Goal: Information Seeking & Learning: Check status

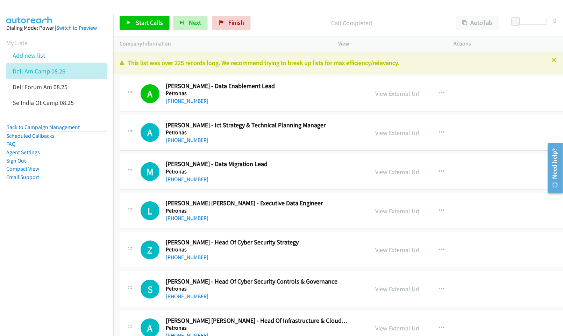
click at [38, 230] on nav "Dialing Mode: Power | Switch to Preview My Lists Add new list Dell Am Camp 08.2…" at bounding box center [57, 182] width 114 height 336
click at [376, 133] on link "View External Url" at bounding box center [398, 133] width 44 height 8
click at [376, 174] on link "View External Url" at bounding box center [398, 172] width 44 height 8
click at [376, 250] on link "View External Url" at bounding box center [398, 250] width 44 height 8
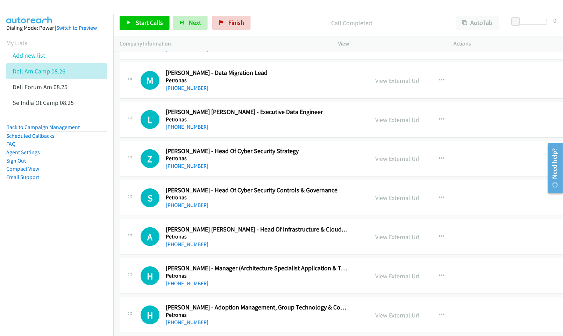
scroll to position [93, 0]
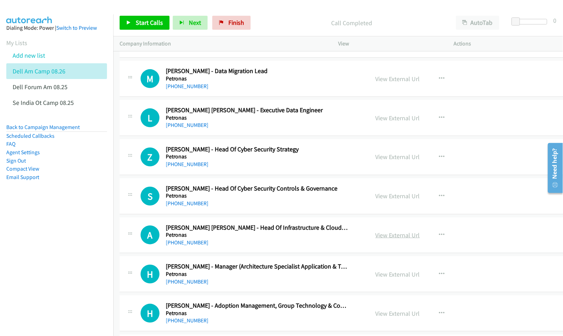
click at [386, 233] on link "View External Url" at bounding box center [398, 235] width 44 height 8
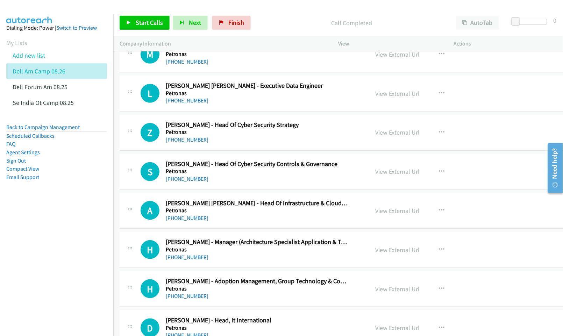
scroll to position [140, 0]
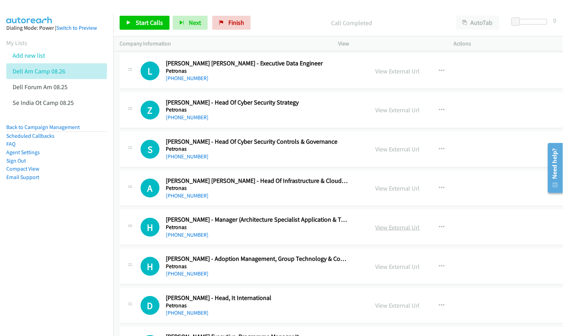
click at [377, 230] on link "View External Url" at bounding box center [398, 228] width 44 height 8
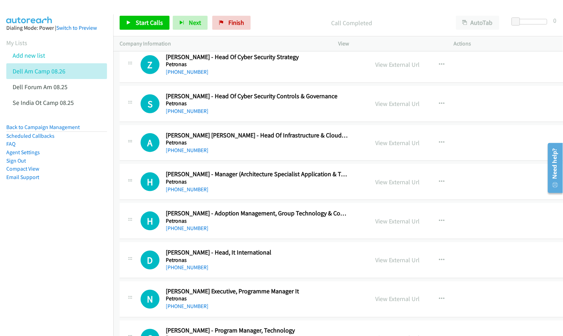
scroll to position [187, 0]
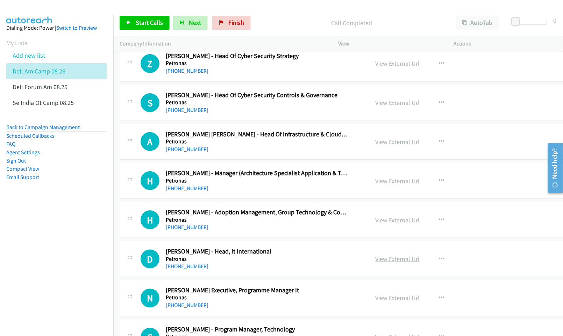
click at [386, 261] on link "View External Url" at bounding box center [398, 259] width 44 height 8
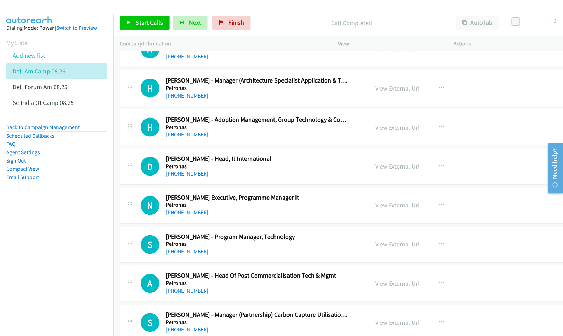
scroll to position [280, 0]
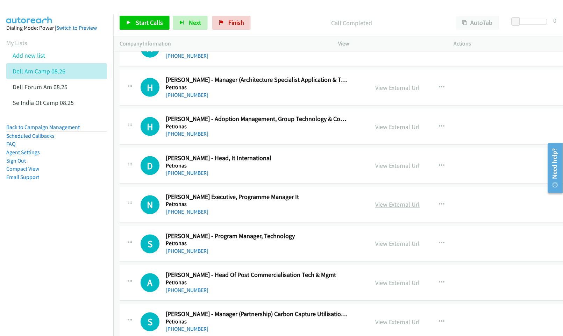
click at [376, 209] on link "View External Url" at bounding box center [398, 205] width 44 height 8
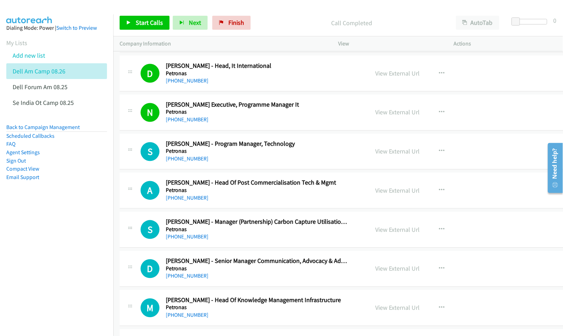
scroll to position [373, 0]
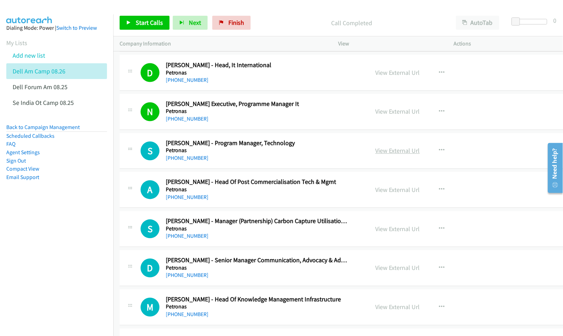
click at [379, 152] on link "View External Url" at bounding box center [398, 151] width 44 height 8
click at [387, 194] on link "View External Url" at bounding box center [398, 190] width 44 height 8
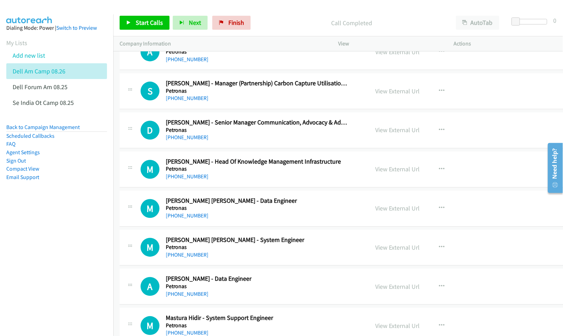
scroll to position [513, 0]
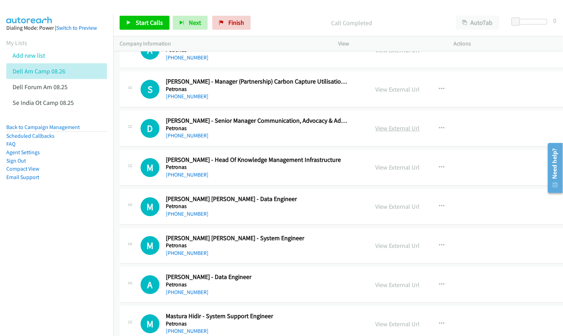
click at [377, 129] on link "View External Url" at bounding box center [398, 128] width 44 height 8
click at [376, 167] on link "View External Url" at bounding box center [398, 167] width 44 height 8
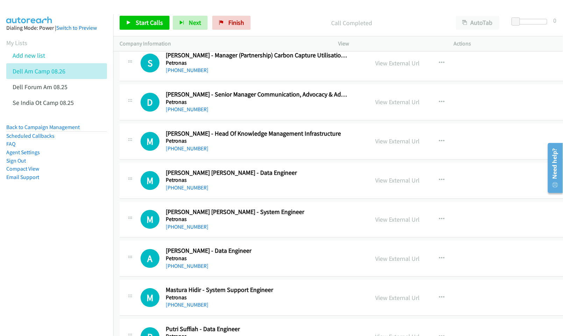
scroll to position [560, 0]
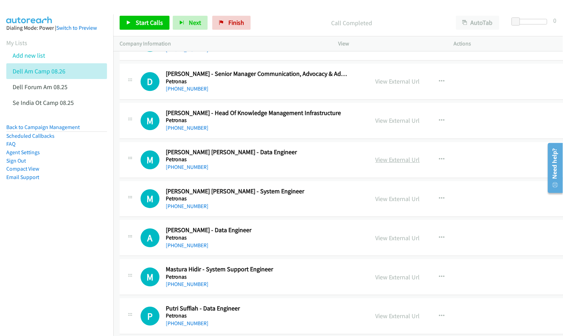
click at [384, 160] on link "View External Url" at bounding box center [398, 160] width 44 height 8
click at [381, 203] on link "View External Url" at bounding box center [398, 199] width 44 height 8
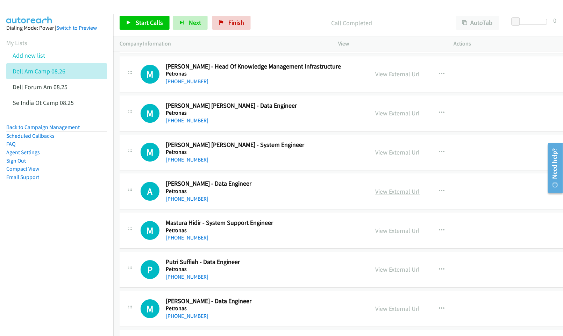
click at [380, 194] on link "View External Url" at bounding box center [398, 192] width 44 height 8
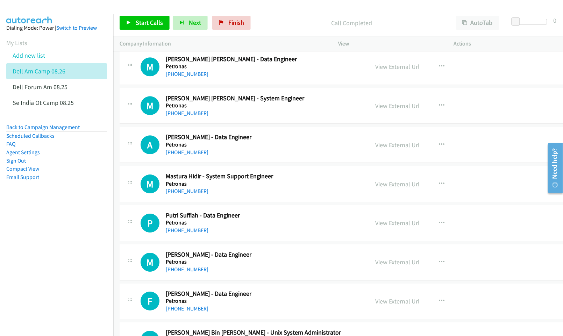
click at [376, 187] on link "View External Url" at bounding box center [398, 184] width 44 height 8
click at [381, 226] on link "View External Url" at bounding box center [398, 223] width 44 height 8
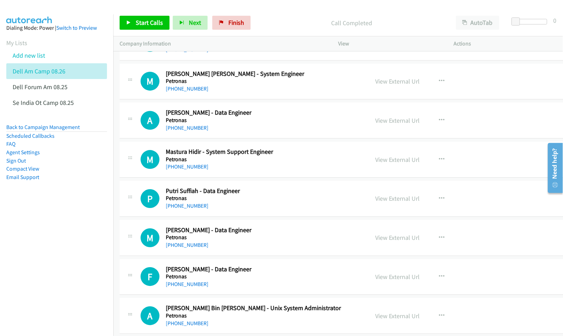
scroll to position [700, 0]
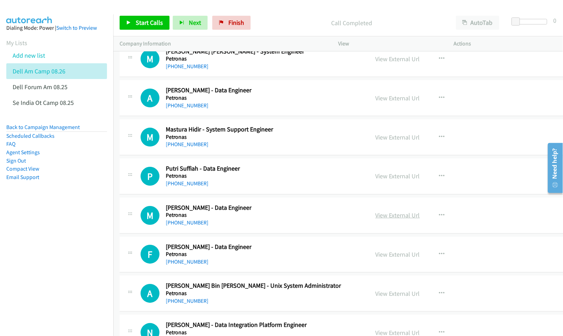
click at [391, 219] on link "View External Url" at bounding box center [398, 215] width 44 height 8
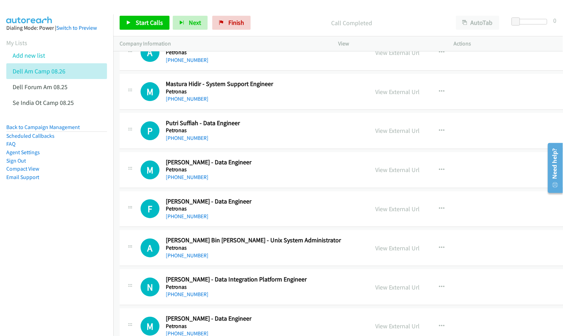
scroll to position [746, 0]
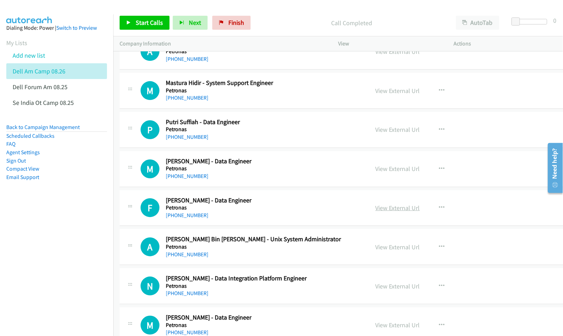
click at [382, 212] on link "View External Url" at bounding box center [398, 208] width 44 height 8
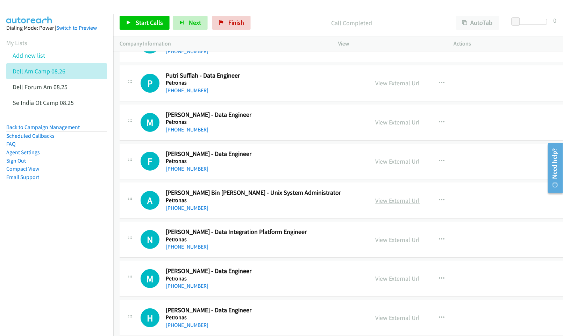
click at [376, 201] on link "View External Url" at bounding box center [398, 201] width 44 height 8
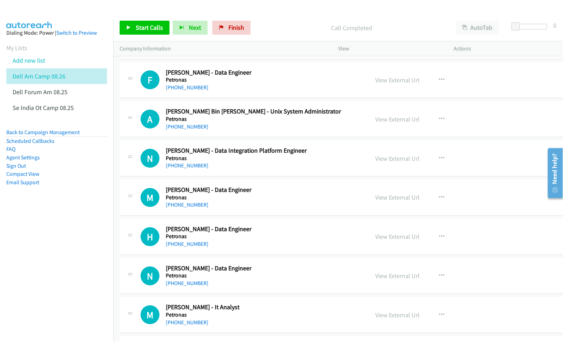
scroll to position [886, 0]
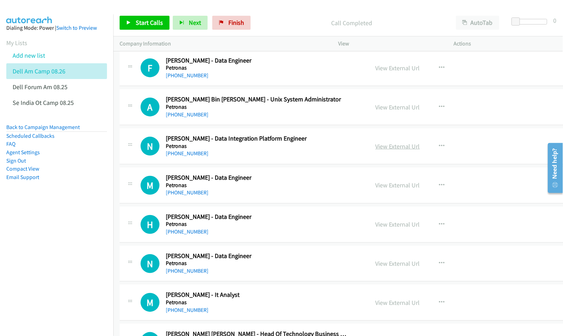
click at [387, 150] on link "View External Url" at bounding box center [398, 146] width 44 height 8
click at [381, 188] on link "View External Url" at bounding box center [398, 185] width 44 height 8
drag, startPoint x: 383, startPoint y: 226, endPoint x: 372, endPoint y: 262, distance: 37.7
click at [62, 241] on nav "Dialing Mode: Power | Switch to Preview My Lists Add new list Dell Am Camp 08.2…" at bounding box center [57, 182] width 114 height 336
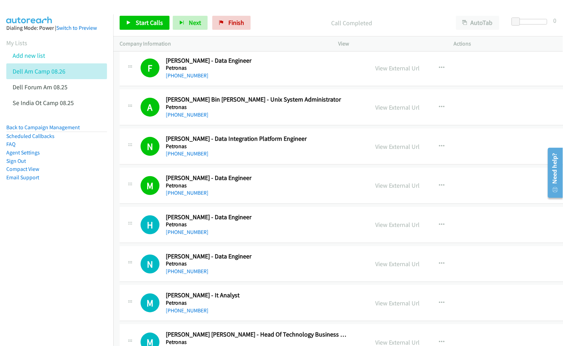
click at [72, 239] on nav "Dialing Mode: Power | Switch to Preview My Lists Add new list Dell Am Camp 08.2…" at bounding box center [57, 187] width 114 height 346
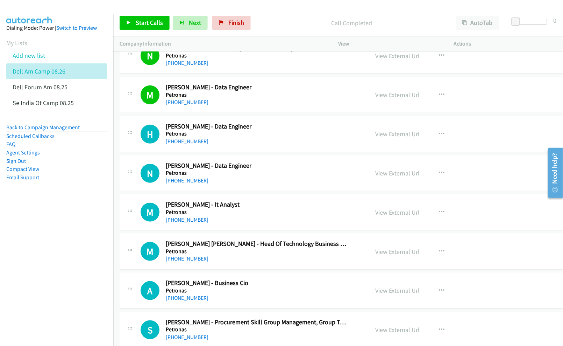
scroll to position [980, 0]
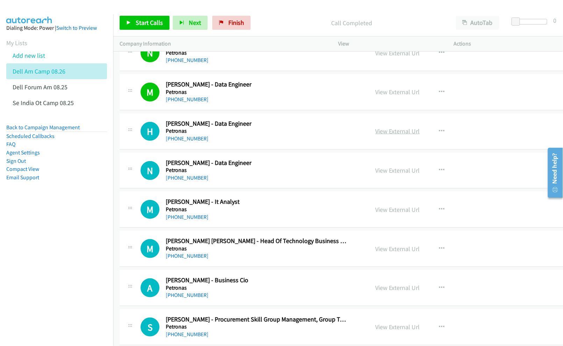
click at [390, 135] on link "View External Url" at bounding box center [398, 131] width 44 height 8
click at [376, 172] on link "View External Url" at bounding box center [398, 170] width 44 height 8
click at [382, 251] on link "View External Url" at bounding box center [398, 249] width 44 height 8
drag, startPoint x: 96, startPoint y: 248, endPoint x: 108, endPoint y: 245, distance: 12.6
click at [96, 248] on nav "Dialing Mode: Power | Switch to Preview My Lists Add new list Dell Am Camp 08.2…" at bounding box center [57, 187] width 114 height 346
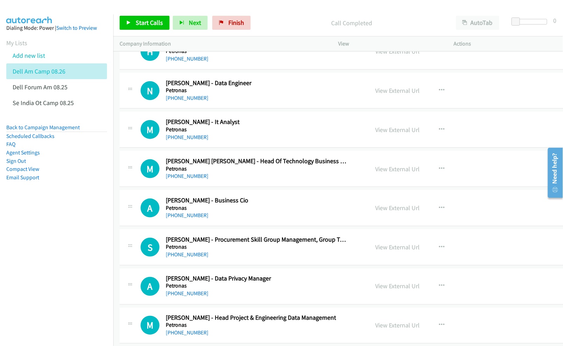
scroll to position [1073, 0]
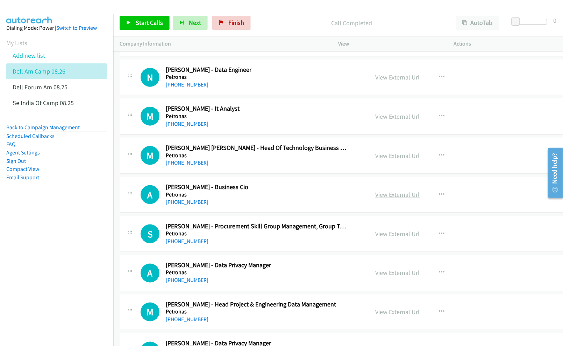
click at [376, 198] on link "View External Url" at bounding box center [398, 194] width 44 height 8
click at [74, 231] on nav "Dialing Mode: Power | Switch to Preview My Lists Add new list Dell Am Camp 08.2…" at bounding box center [57, 187] width 114 height 346
click at [376, 274] on link "View External Url" at bounding box center [398, 273] width 44 height 8
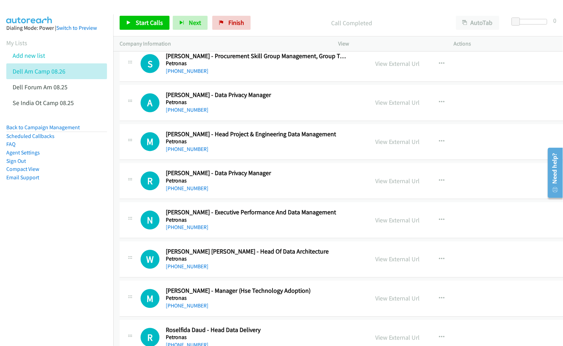
scroll to position [1260, 0]
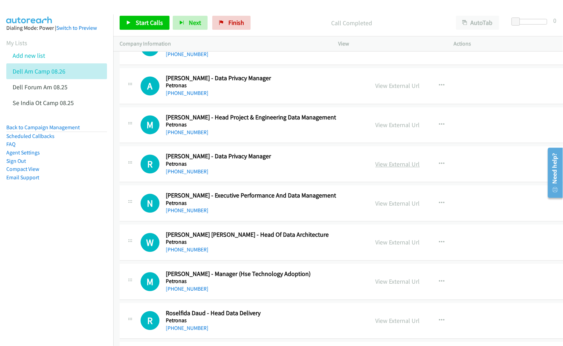
click at [376, 166] on link "View External Url" at bounding box center [398, 164] width 44 height 8
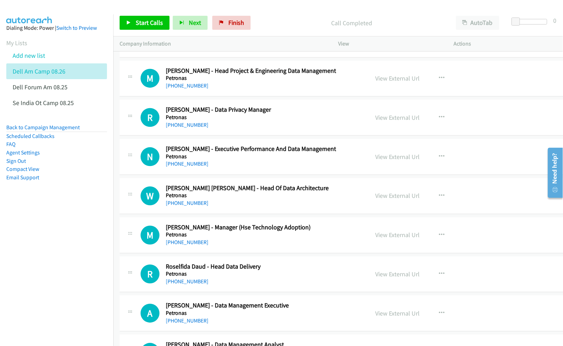
drag, startPoint x: 369, startPoint y: 199, endPoint x: 127, endPoint y: 230, distance: 243.1
click at [377, 199] on link "View External Url" at bounding box center [398, 196] width 44 height 8
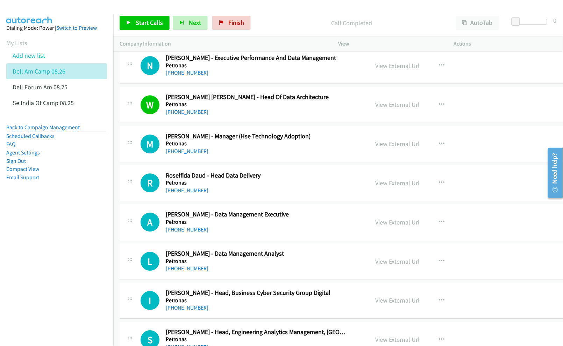
scroll to position [1400, 0]
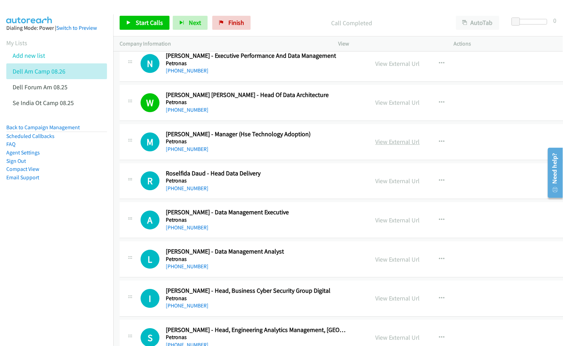
click at [384, 146] on link "View External Url" at bounding box center [398, 142] width 44 height 8
click at [378, 184] on link "View External Url" at bounding box center [398, 181] width 44 height 8
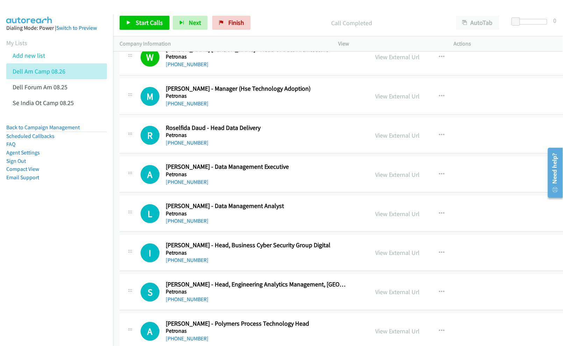
scroll to position [1446, 0]
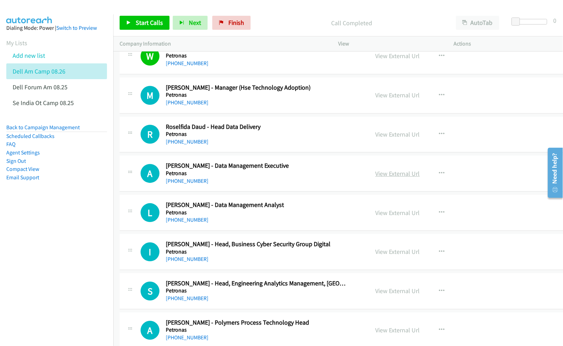
click at [376, 177] on link "View External Url" at bounding box center [398, 173] width 44 height 8
click at [376, 217] on link "View External Url" at bounding box center [398, 213] width 44 height 8
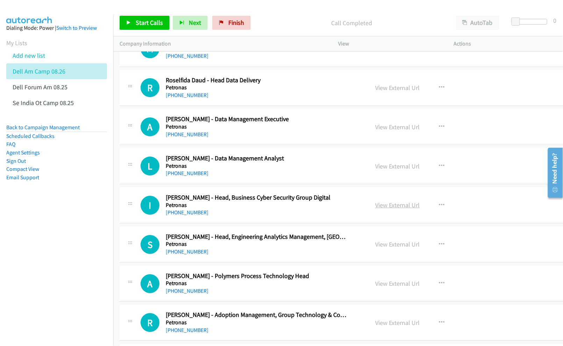
click at [386, 209] on link "View External Url" at bounding box center [398, 205] width 44 height 8
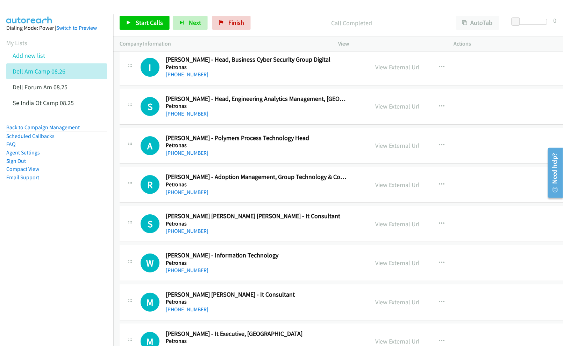
scroll to position [1633, 0]
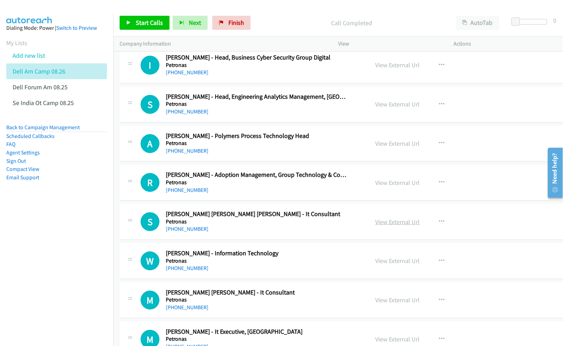
click at [384, 224] on link "View External Url" at bounding box center [398, 222] width 44 height 8
click at [376, 264] on link "View External Url" at bounding box center [398, 261] width 44 height 8
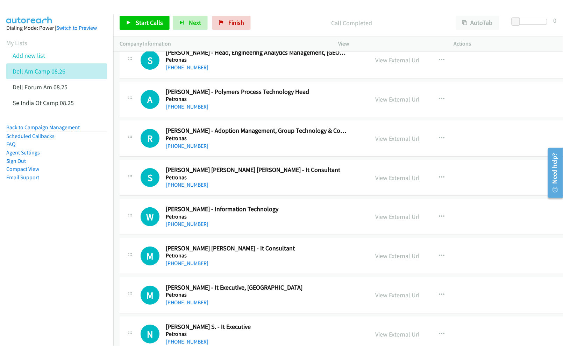
scroll to position [1680, 0]
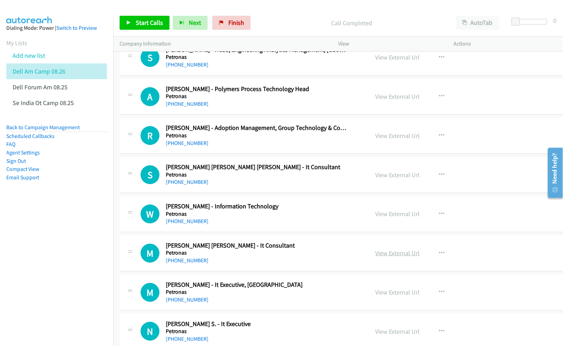
click at [385, 257] on link "View External Url" at bounding box center [398, 253] width 44 height 8
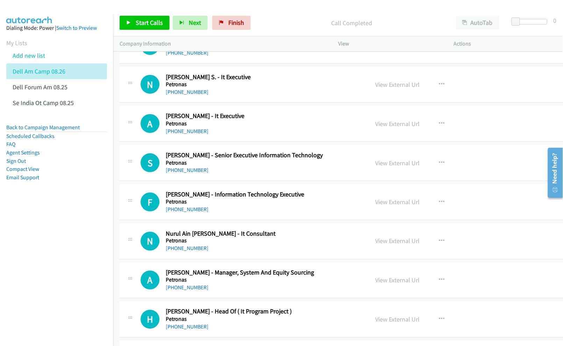
scroll to position [1960, 0]
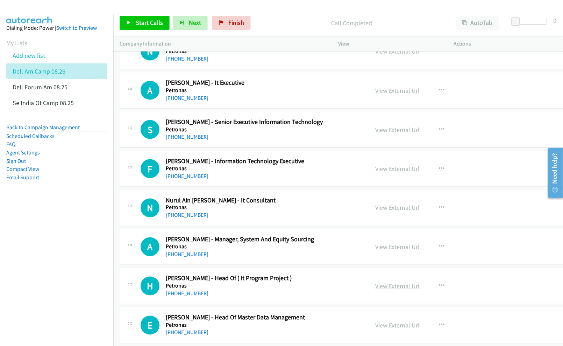
click at [386, 290] on link "View External Url" at bounding box center [398, 286] width 44 height 8
click at [376, 212] on link "View External Url" at bounding box center [398, 208] width 44 height 8
click at [376, 171] on link "View External Url" at bounding box center [398, 168] width 44 height 8
click at [376, 134] on link "View External Url" at bounding box center [398, 130] width 44 height 8
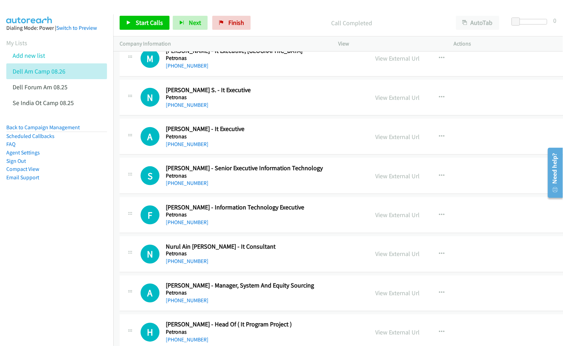
scroll to position [1913, 0]
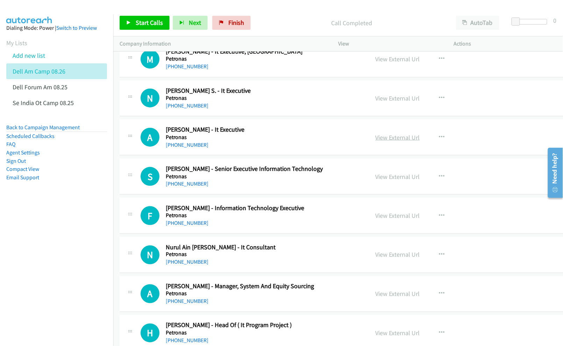
click at [389, 141] on link "View External Url" at bounding box center [398, 137] width 44 height 8
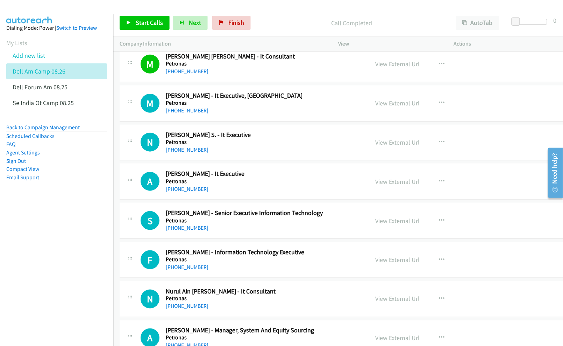
scroll to position [1866, 0]
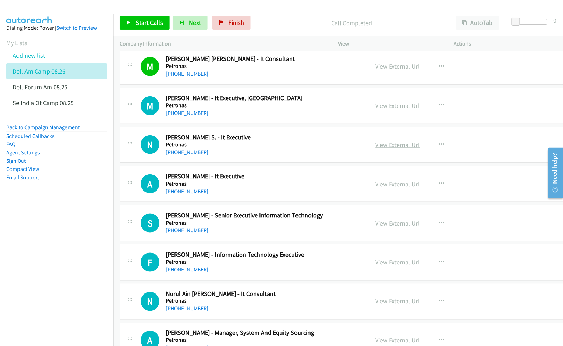
click at [383, 149] on link "View External Url" at bounding box center [398, 145] width 44 height 8
click at [392, 110] on link "View External Url" at bounding box center [398, 105] width 44 height 8
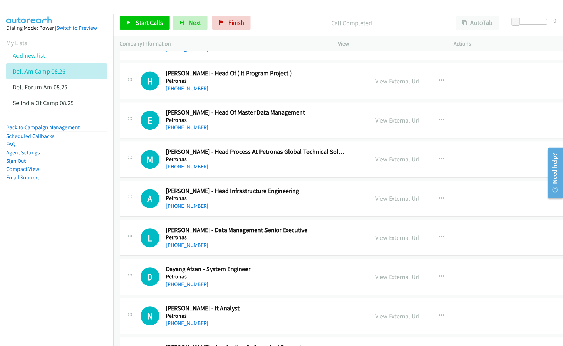
scroll to position [2193, 0]
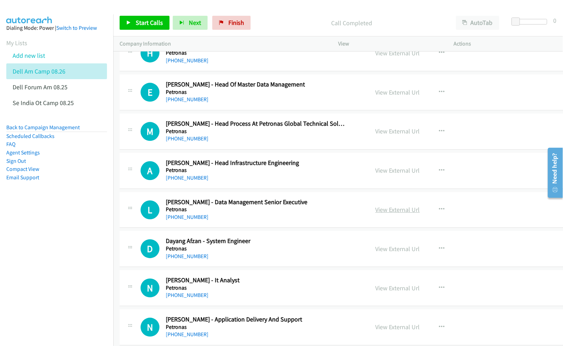
click at [382, 213] on link "View External Url" at bounding box center [398, 209] width 44 height 8
click at [388, 253] on link "View External Url" at bounding box center [398, 249] width 44 height 8
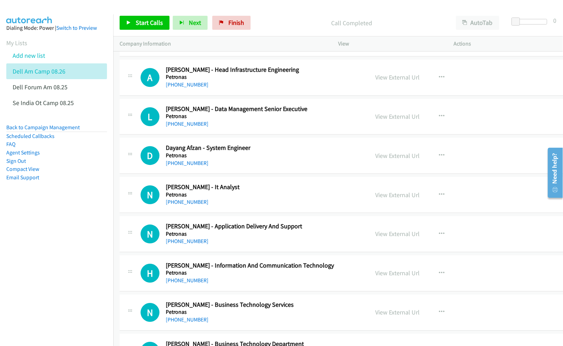
scroll to position [2286, 0]
click at [376, 198] on link "View External Url" at bounding box center [398, 194] width 44 height 8
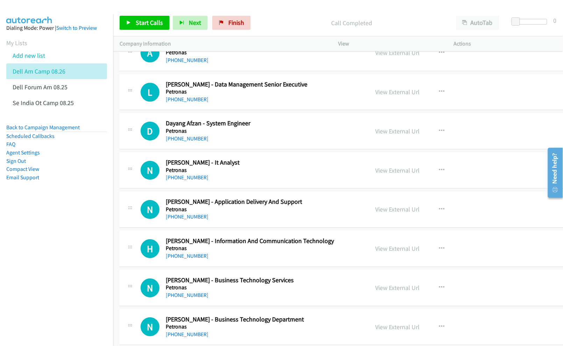
scroll to position [2333, 0]
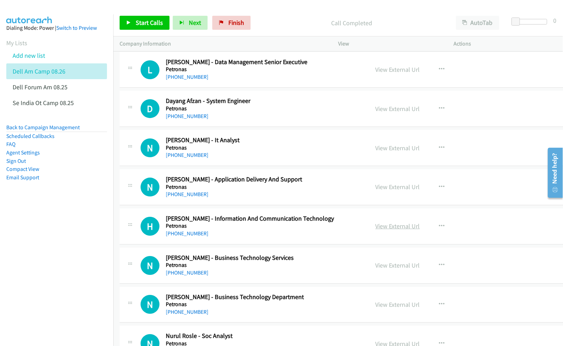
click at [381, 230] on link "View External Url" at bounding box center [398, 226] width 44 height 8
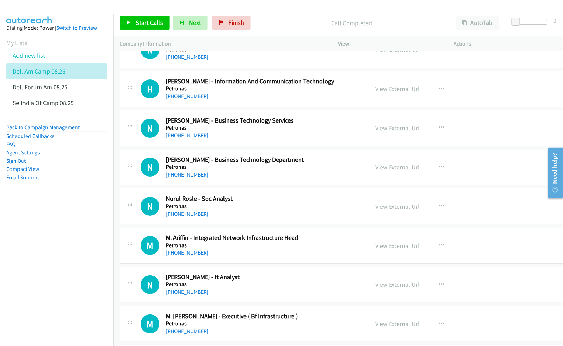
scroll to position [2473, 0]
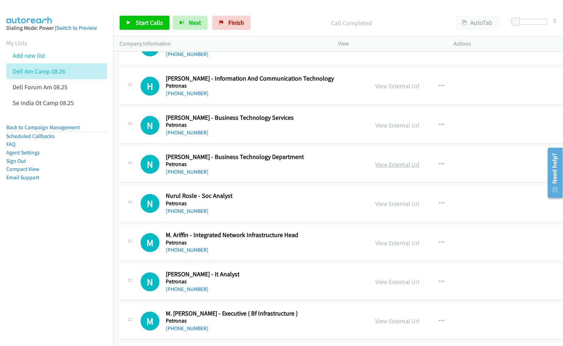
click at [376, 168] on link "View External Url" at bounding box center [398, 164] width 44 height 8
click at [376, 129] on link "View External Url" at bounding box center [398, 125] width 44 height 8
click at [387, 247] on link "View External Url" at bounding box center [398, 243] width 44 height 8
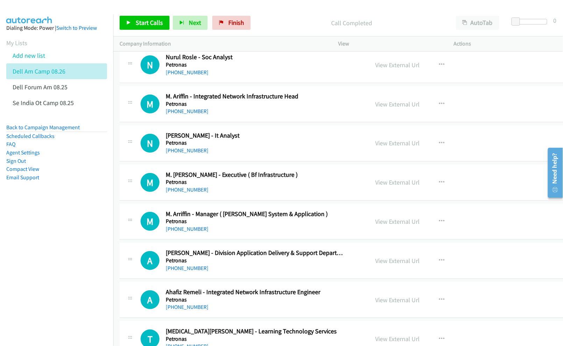
scroll to position [2613, 0]
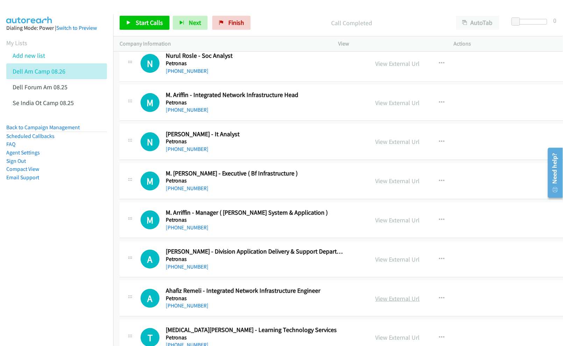
drag, startPoint x: 377, startPoint y: 304, endPoint x: 384, endPoint y: 302, distance: 7.5
click at [68, 285] on nav "Dialing Mode: Power | Switch to Preview My Lists Add new list Dell Am Camp 08.2…" at bounding box center [57, 187] width 114 height 346
click at [380, 302] on link "View External Url" at bounding box center [398, 298] width 44 height 8
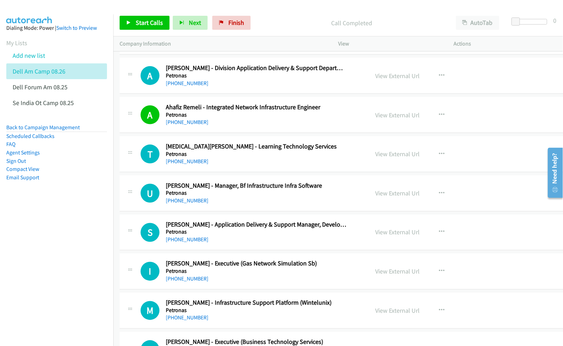
scroll to position [2800, 0]
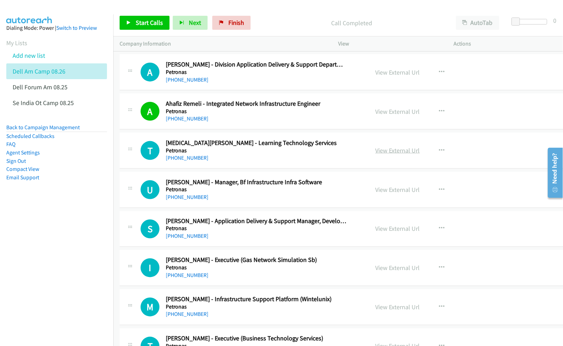
click at [376, 154] on link "View External Url" at bounding box center [398, 150] width 44 height 8
click at [376, 194] on link "View External Url" at bounding box center [398, 189] width 44 height 8
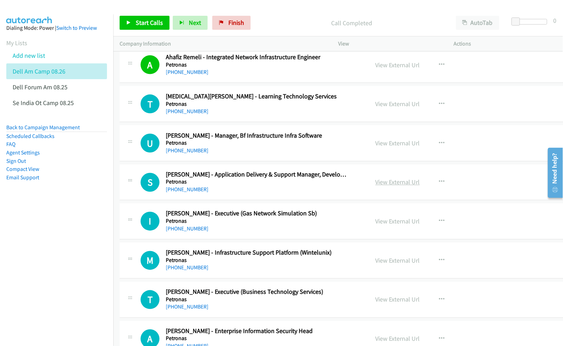
click at [380, 186] on link "View External Url" at bounding box center [398, 182] width 44 height 8
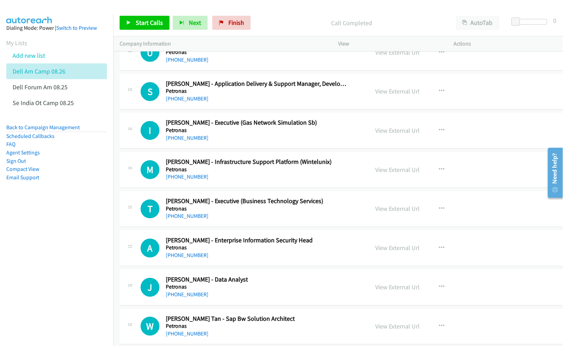
scroll to position [2940, 0]
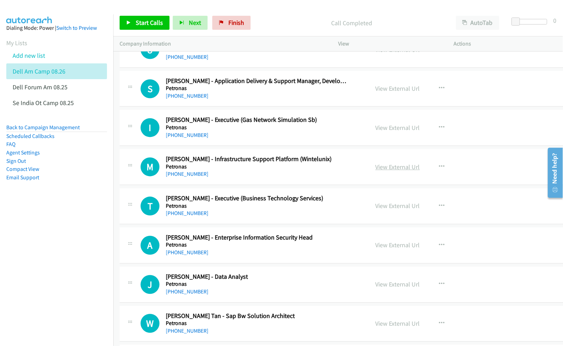
click at [388, 171] on link "View External Url" at bounding box center [398, 167] width 44 height 8
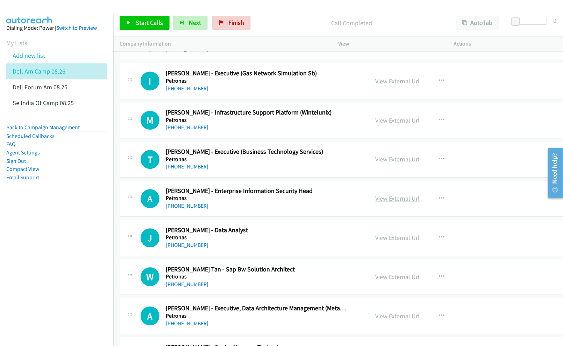
click at [376, 203] on link "View External Url" at bounding box center [398, 199] width 44 height 8
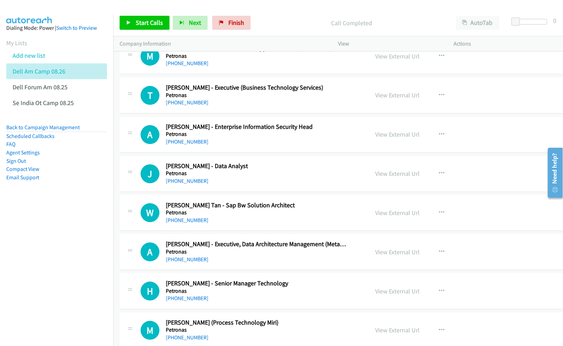
scroll to position [3080, 0]
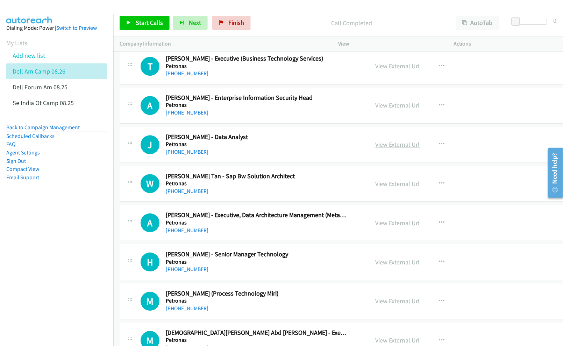
click at [387, 148] on link "View External Url" at bounding box center [398, 144] width 44 height 8
click at [376, 188] on link "View External Url" at bounding box center [398, 184] width 44 height 8
click at [377, 227] on link "View External Url" at bounding box center [398, 223] width 44 height 8
click at [376, 266] on link "View External Url" at bounding box center [398, 262] width 44 height 8
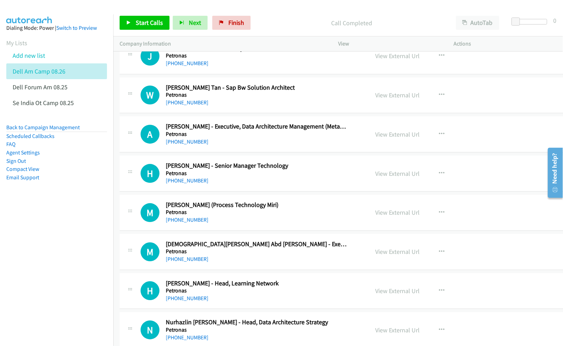
scroll to position [3173, 0]
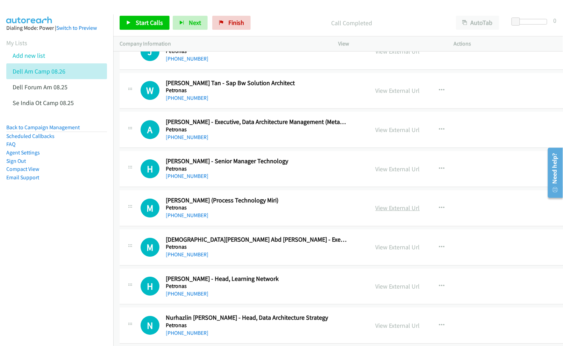
click at [383, 212] on link "View External Url" at bounding box center [398, 208] width 44 height 8
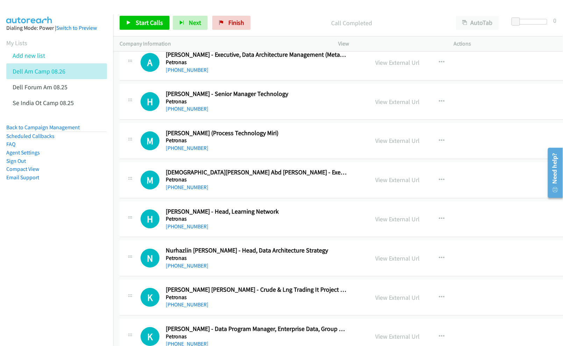
scroll to position [3266, 0]
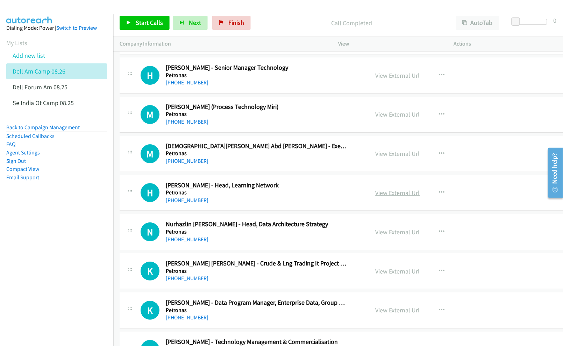
click at [377, 197] on link "View External Url" at bounding box center [398, 193] width 44 height 8
click at [376, 236] on link "View External Url" at bounding box center [398, 232] width 44 height 8
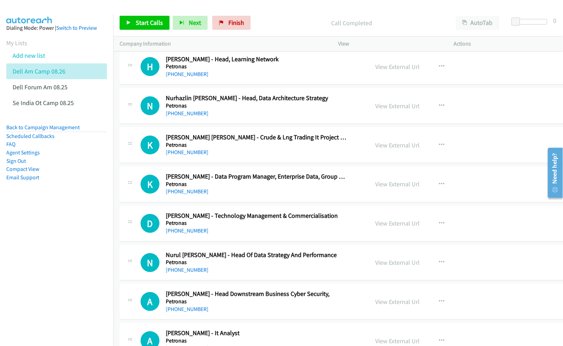
scroll to position [3406, 0]
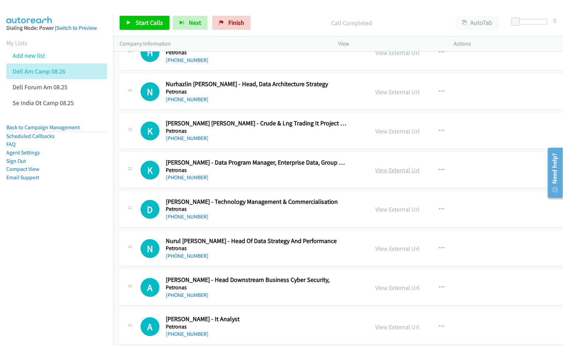
click at [384, 174] on link "View External Url" at bounding box center [398, 170] width 44 height 8
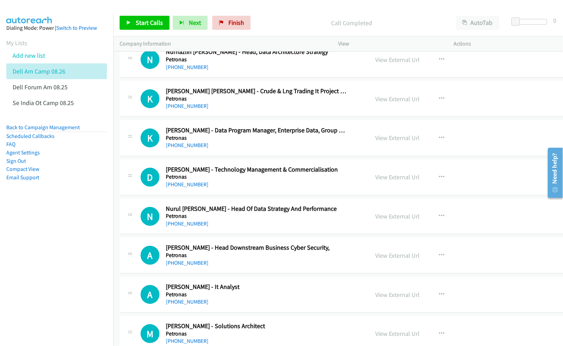
scroll to position [3453, 0]
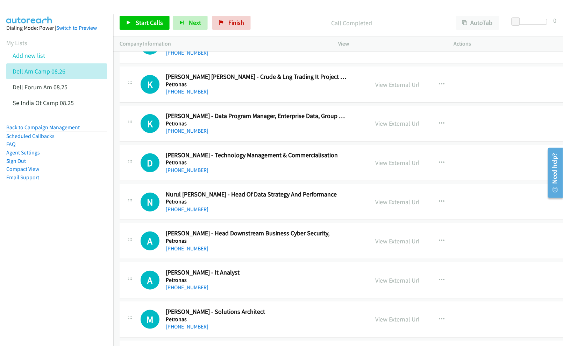
drag, startPoint x: 372, startPoint y: 210, endPoint x: 324, endPoint y: 241, distance: 57.1
click at [377, 206] on link "View External Url" at bounding box center [398, 202] width 44 height 8
click at [376, 245] on link "View External Url" at bounding box center [398, 241] width 44 height 8
click at [383, 284] on link "View External Url" at bounding box center [398, 280] width 44 height 8
click at [376, 323] on link "View External Url" at bounding box center [398, 319] width 44 height 8
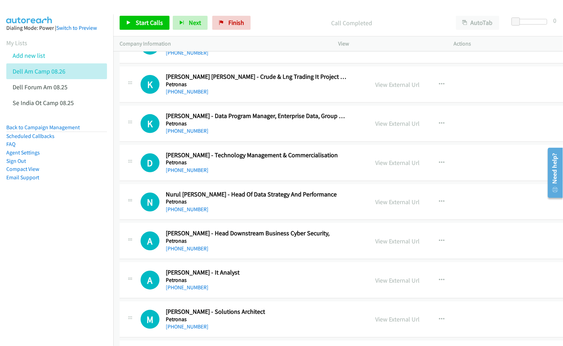
drag, startPoint x: 67, startPoint y: 220, endPoint x: 63, endPoint y: 206, distance: 14.5
click at [67, 220] on nav "Dialing Mode: Power | Switch to Preview My Lists Add new list Dell Am Camp 08.2…" at bounding box center [57, 187] width 114 height 346
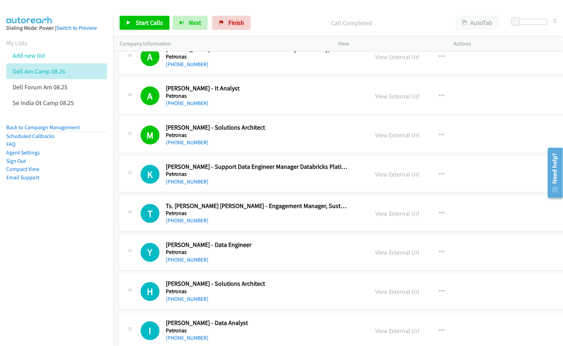
scroll to position [3640, 0]
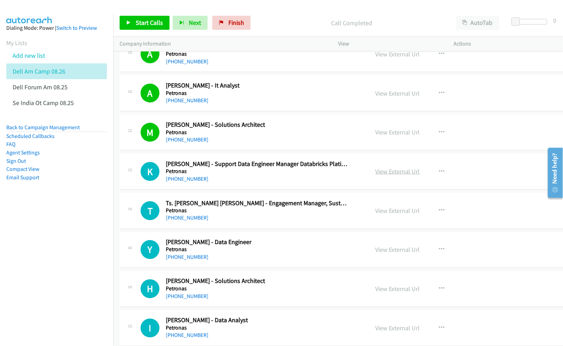
click at [385, 175] on link "View External Url" at bounding box center [398, 171] width 44 height 8
click at [381, 215] on link "View External Url" at bounding box center [398, 210] width 44 height 8
click at [382, 254] on link "View External Url" at bounding box center [398, 250] width 44 height 8
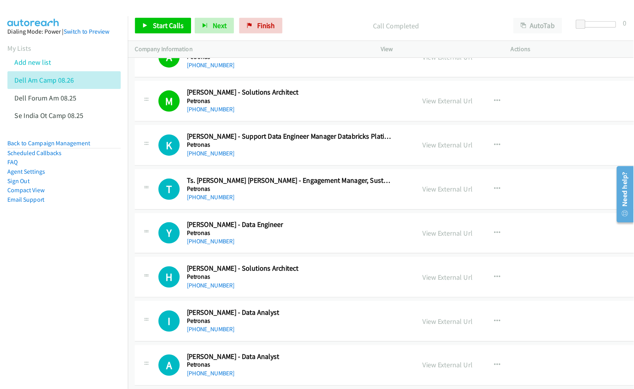
scroll to position [3686, 0]
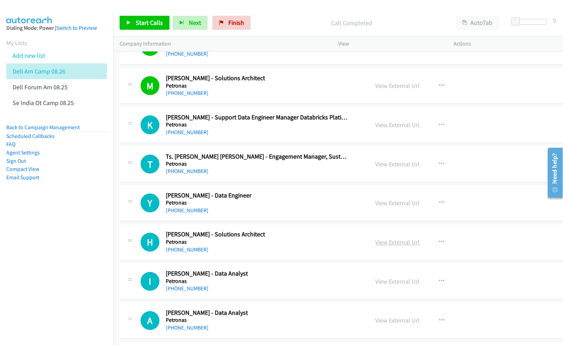
click at [376, 246] on link "View External Url" at bounding box center [398, 242] width 44 height 8
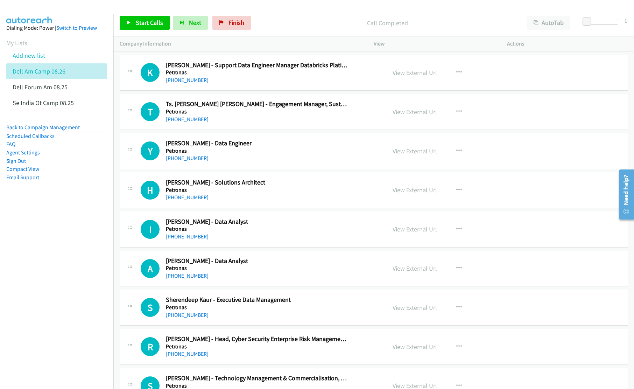
click at [57, 269] on nav "Dialing Mode: Power | Switch to Preview My Lists Add new list Dell Am Camp 08.2…" at bounding box center [57, 208] width 114 height 389
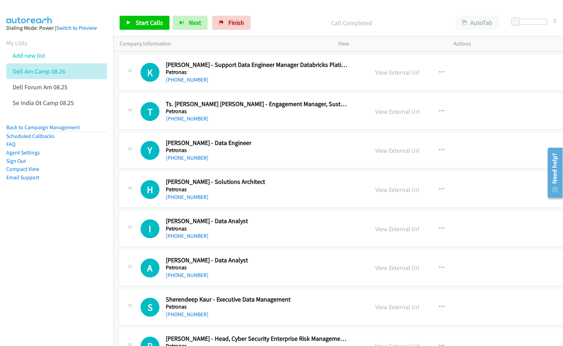
scroll to position [3738, 0]
click at [377, 233] on link "View External Url" at bounding box center [398, 229] width 44 height 8
click at [388, 272] on link "View External Url" at bounding box center [398, 268] width 44 height 8
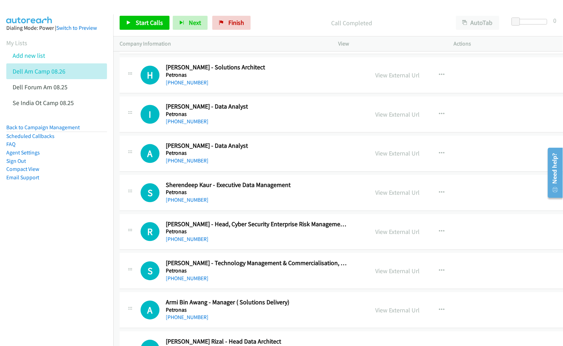
scroll to position [3878, 0]
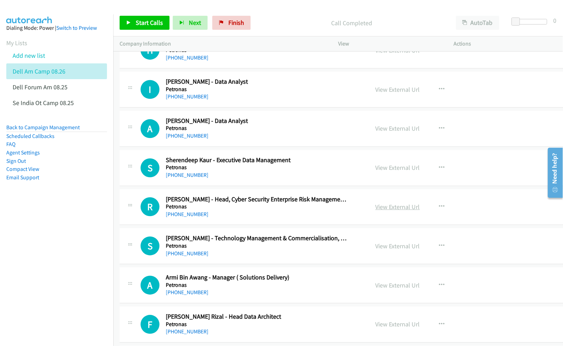
click at [377, 211] on link "View External Url" at bounding box center [398, 207] width 44 height 8
click at [379, 250] on link "View External Url" at bounding box center [398, 246] width 44 height 8
click at [377, 289] on link "View External Url" at bounding box center [398, 285] width 44 height 8
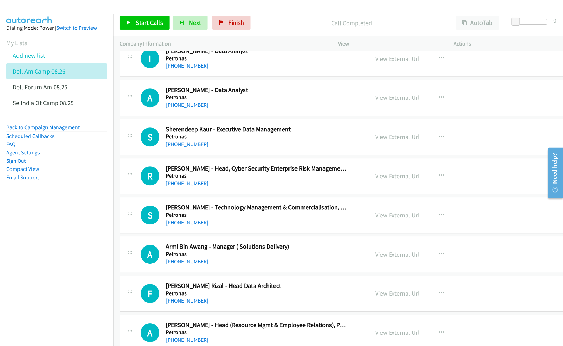
scroll to position [3925, 0]
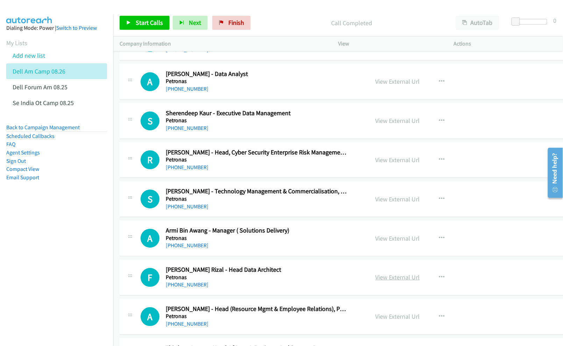
click at [376, 281] on link "View External Url" at bounding box center [398, 277] width 44 height 8
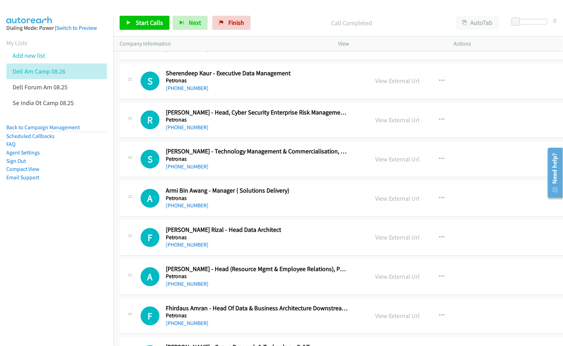
scroll to position [4018, 0]
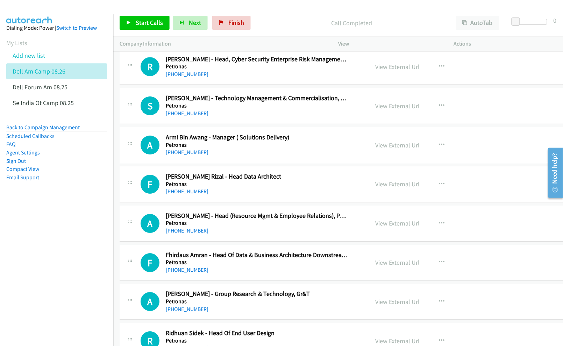
click at [376, 227] on link "View External Url" at bounding box center [398, 223] width 44 height 8
click at [376, 266] on link "View External Url" at bounding box center [398, 262] width 44 height 8
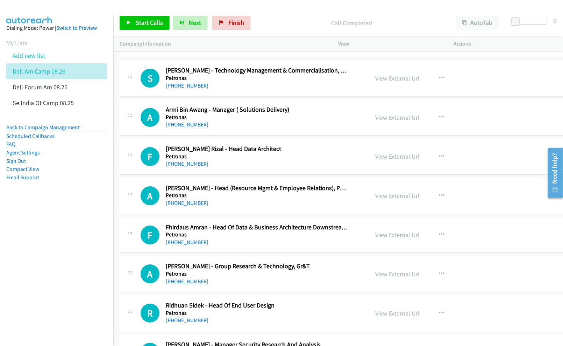
scroll to position [4065, 0]
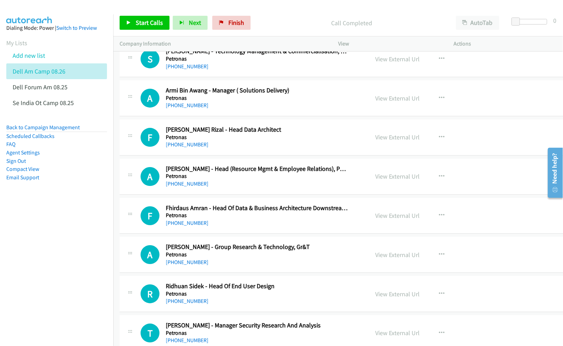
drag, startPoint x: 381, startPoint y: 268, endPoint x: 338, endPoint y: 276, distance: 44.2
click at [58, 267] on nav "Dialing Mode: Power | Switch to Preview My Lists Add new list Dell Am Camp 08.2…" at bounding box center [57, 187] width 114 height 346
click at [378, 298] on link "View External Url" at bounding box center [398, 294] width 44 height 8
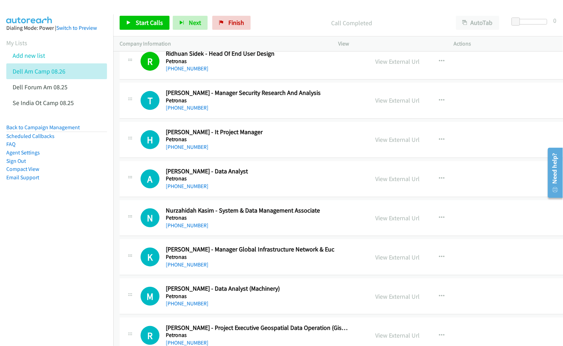
scroll to position [4298, 0]
click at [387, 260] on link "View External Url" at bounding box center [398, 256] width 44 height 8
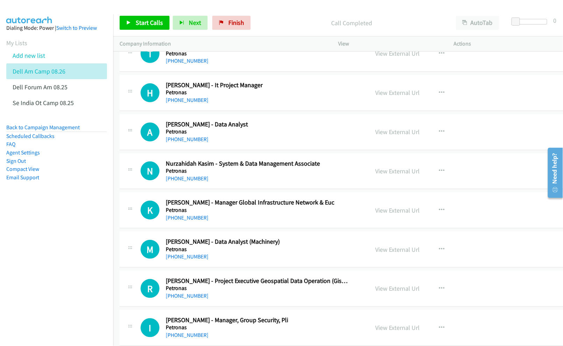
scroll to position [4345, 0]
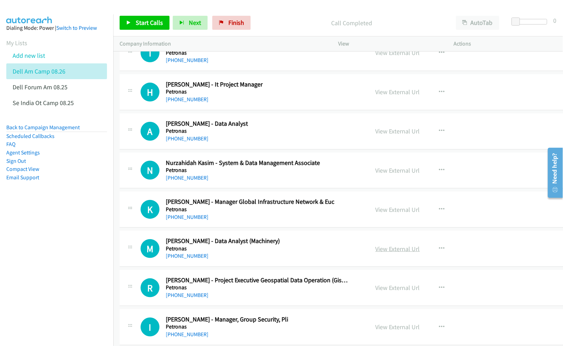
click at [386, 253] on link "View External Url" at bounding box center [398, 249] width 44 height 8
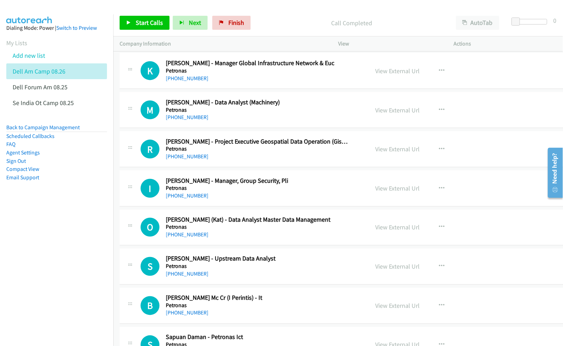
scroll to position [4485, 0]
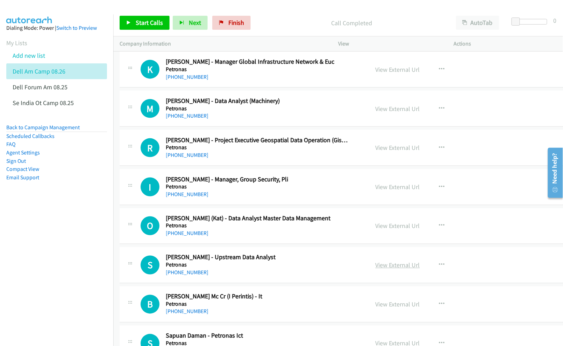
click at [379, 269] on link "View External Url" at bounding box center [398, 265] width 44 height 8
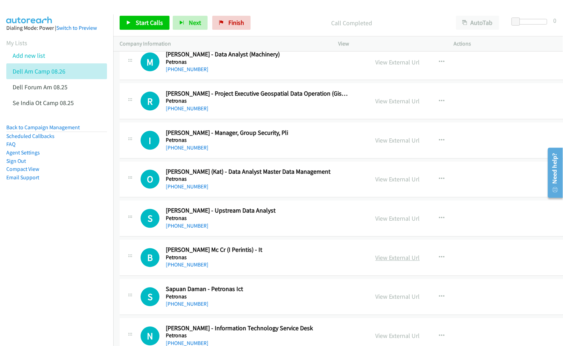
click at [384, 262] on link "View External Url" at bounding box center [398, 258] width 44 height 8
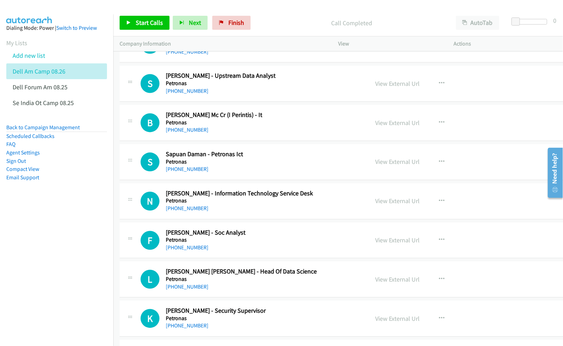
scroll to position [4672, 0]
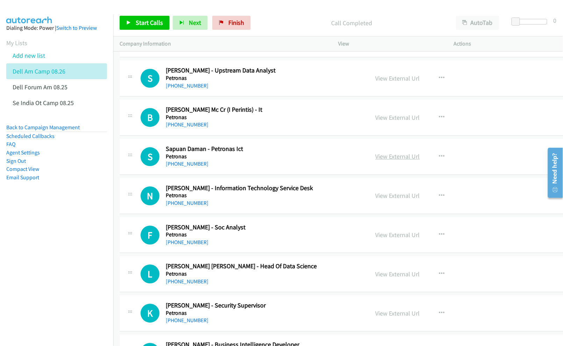
click at [376, 161] on link "View External Url" at bounding box center [398, 157] width 44 height 8
click at [376, 200] on link "View External Url" at bounding box center [398, 196] width 44 height 8
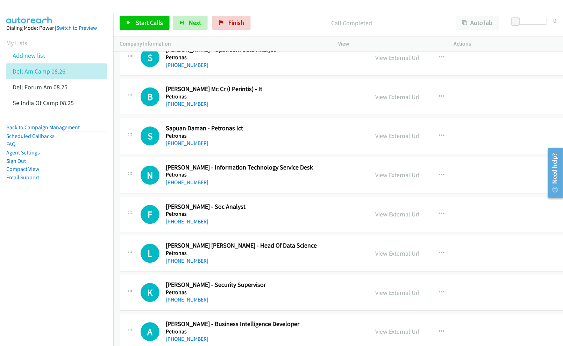
scroll to position [4718, 0]
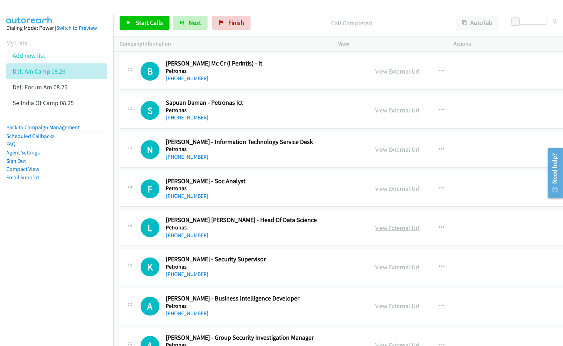
click at [381, 232] on link "View External Url" at bounding box center [398, 228] width 44 height 8
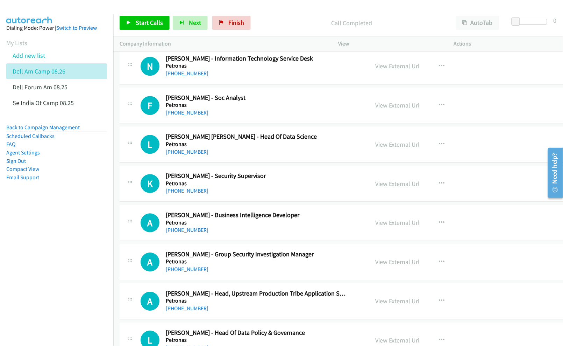
scroll to position [4812, 0]
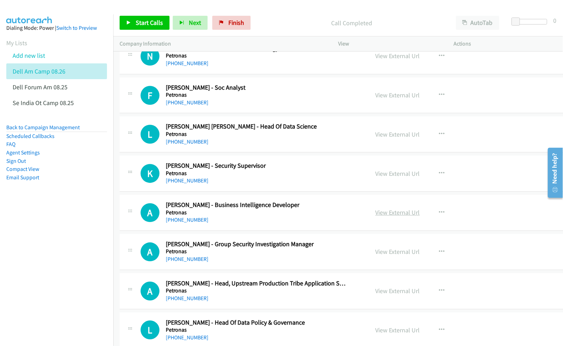
click at [376, 216] on link "View External Url" at bounding box center [398, 212] width 44 height 8
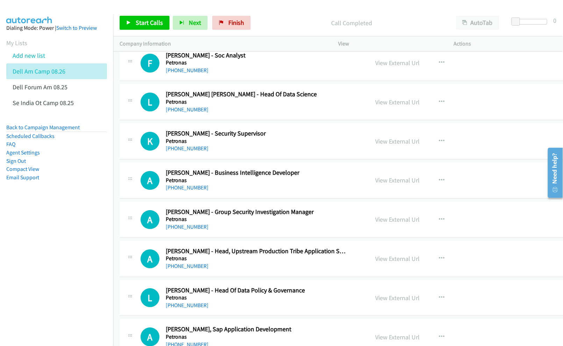
scroll to position [4858, 0]
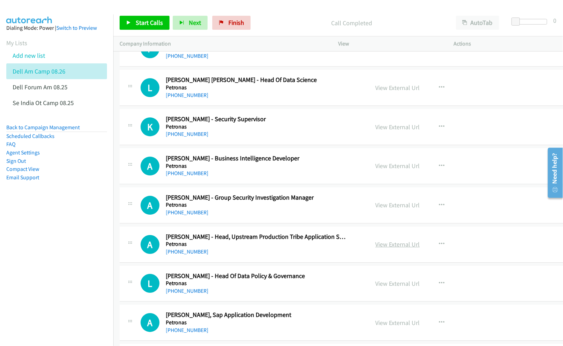
click at [376, 248] on link "View External Url" at bounding box center [398, 244] width 44 height 8
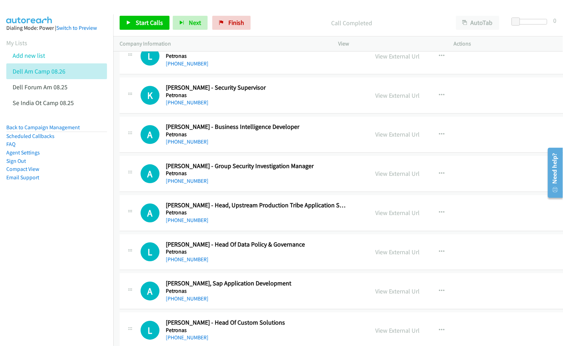
scroll to position [4952, 0]
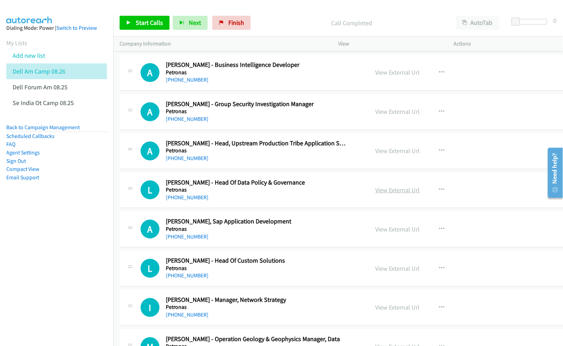
click at [376, 194] on link "View External Url" at bounding box center [398, 190] width 44 height 8
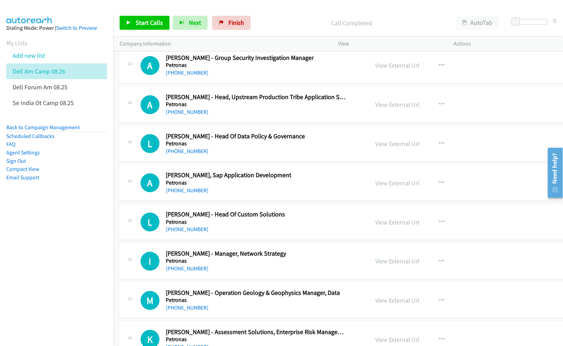
scroll to position [4998, 0]
click at [376, 226] on link "View External Url" at bounding box center [398, 222] width 44 height 8
click at [376, 265] on link "View External Url" at bounding box center [398, 261] width 44 height 8
